Goal: Task Accomplishment & Management: Use online tool/utility

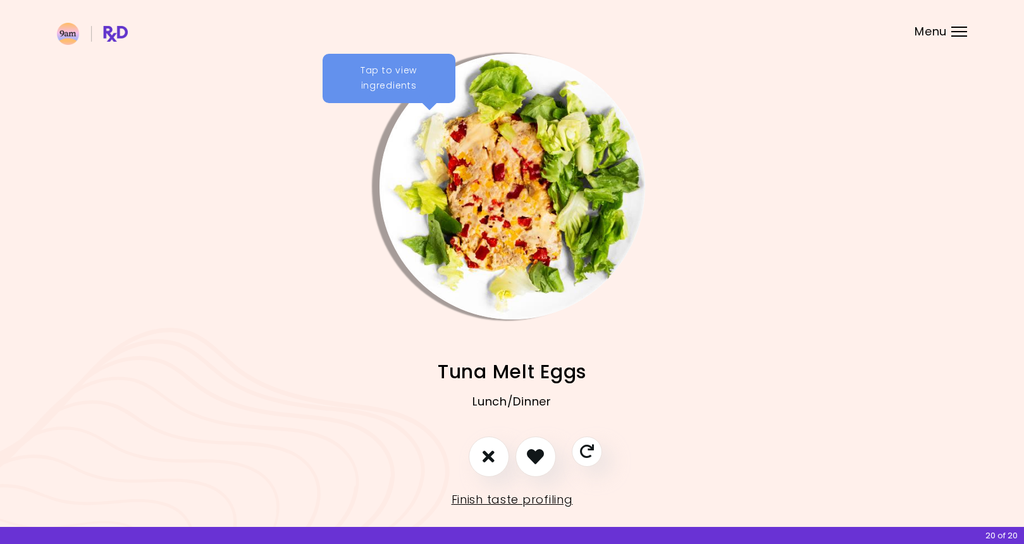
click at [506, 190] on img "Info - Tuna Melt Eggs" at bounding box center [512, 187] width 266 height 266
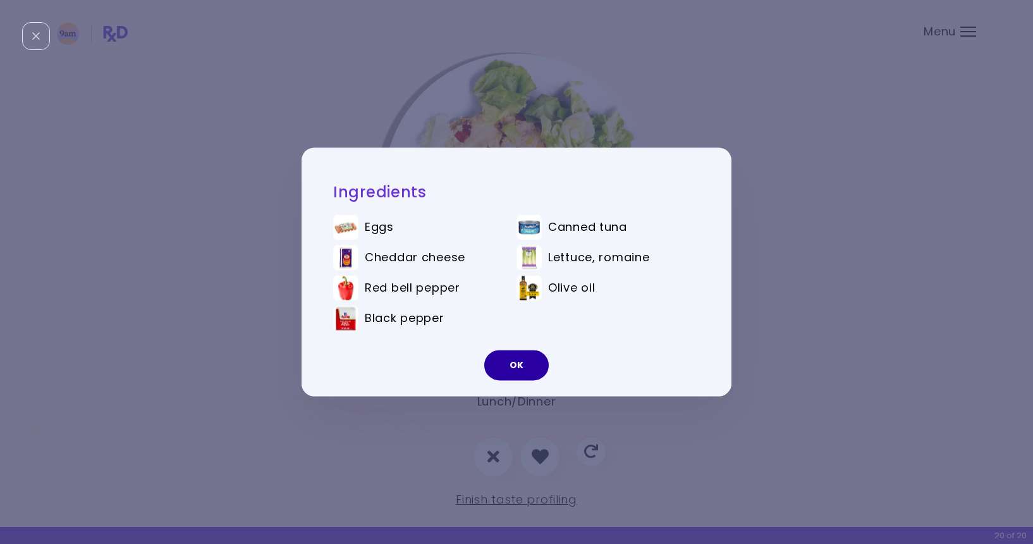
click at [511, 365] on button "OK" at bounding box center [516, 365] width 64 height 30
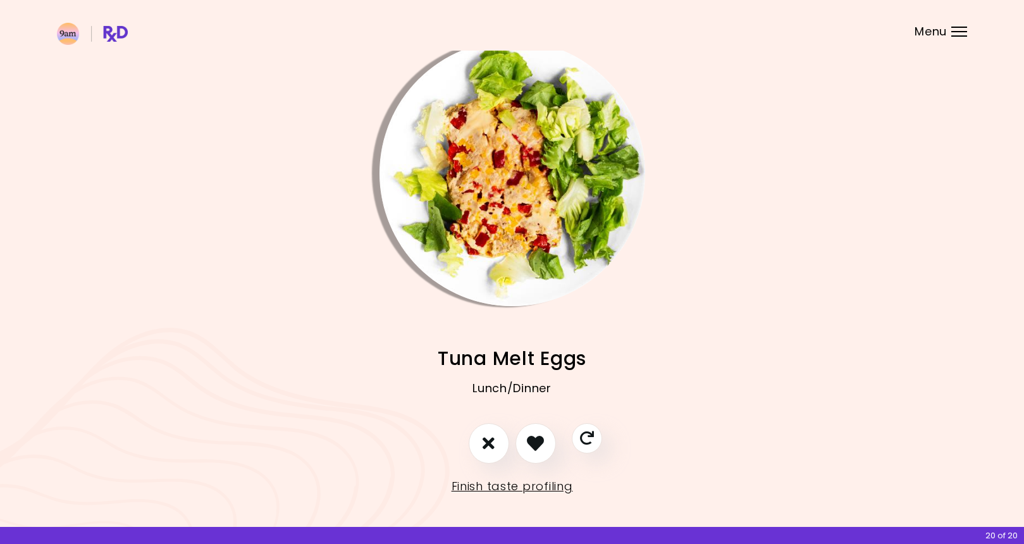
scroll to position [19, 0]
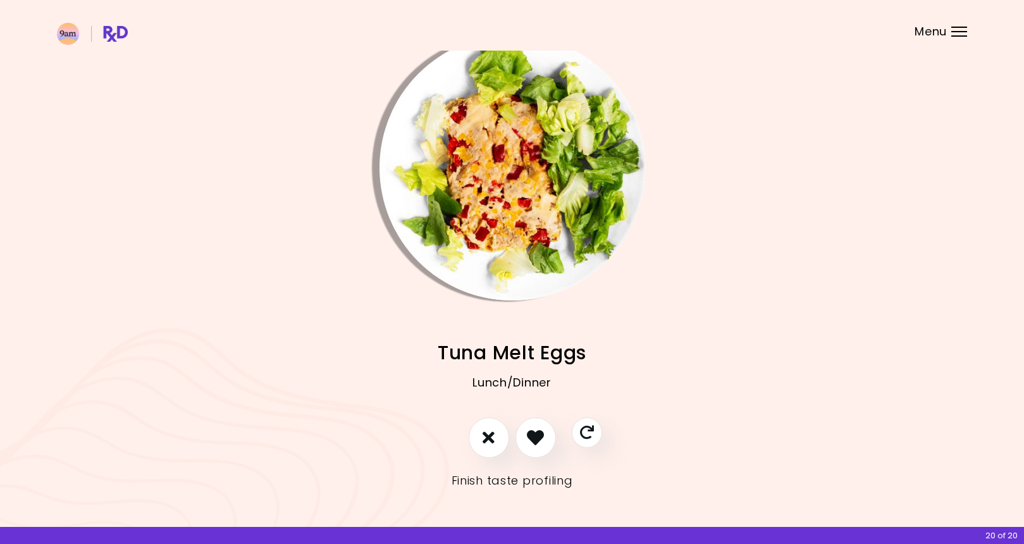
click at [518, 473] on link "Finish taste profiling" at bounding box center [511, 480] width 121 height 20
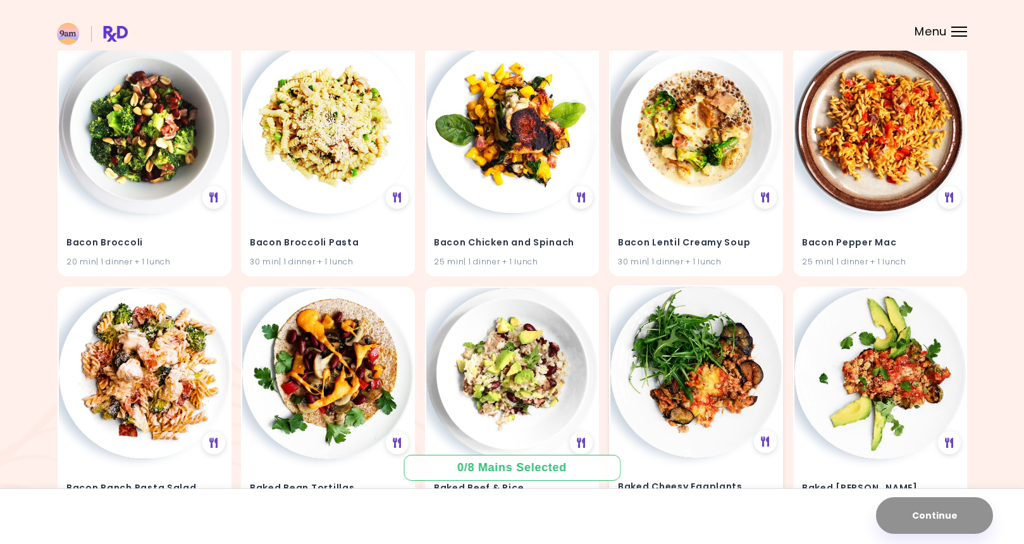
scroll to position [885, 0]
